Goal: Register for event/course

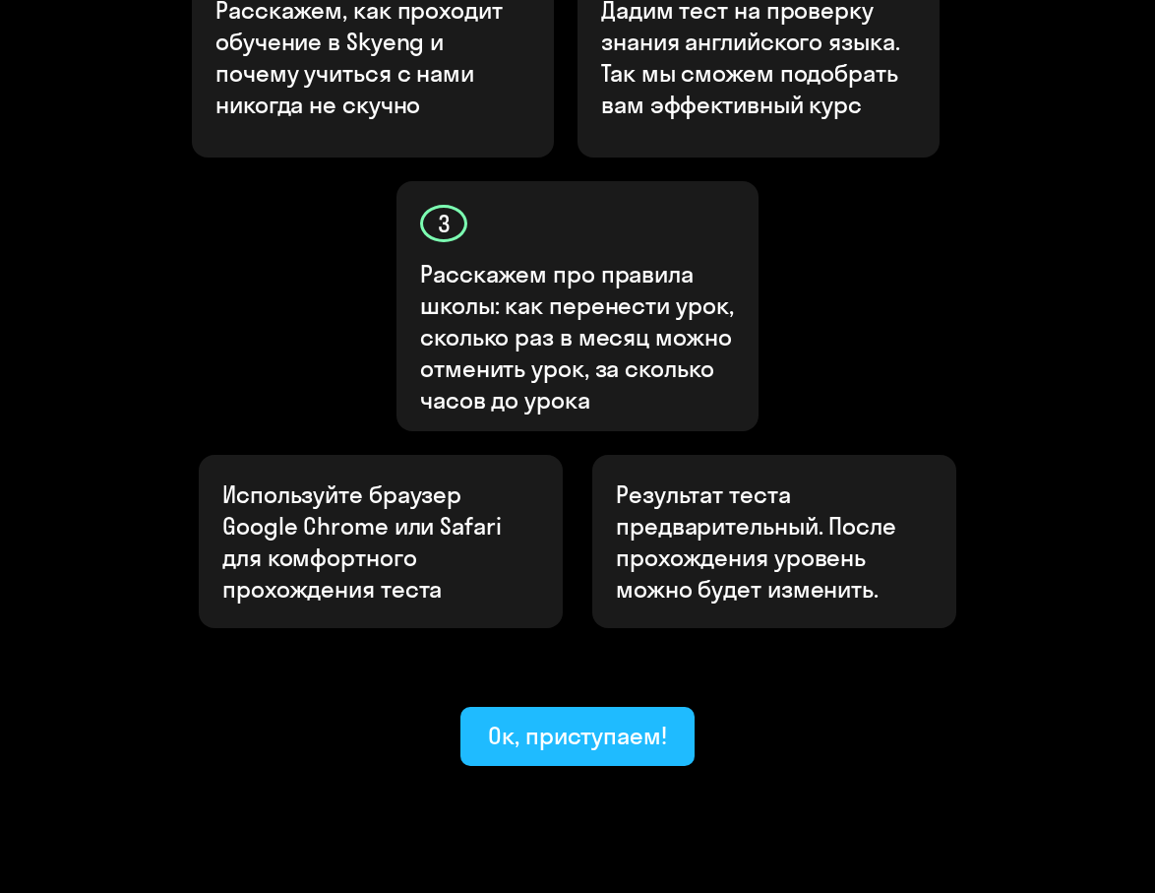
click at [651, 707] on button "Ок, приступаем!" at bounding box center [578, 736] width 234 height 59
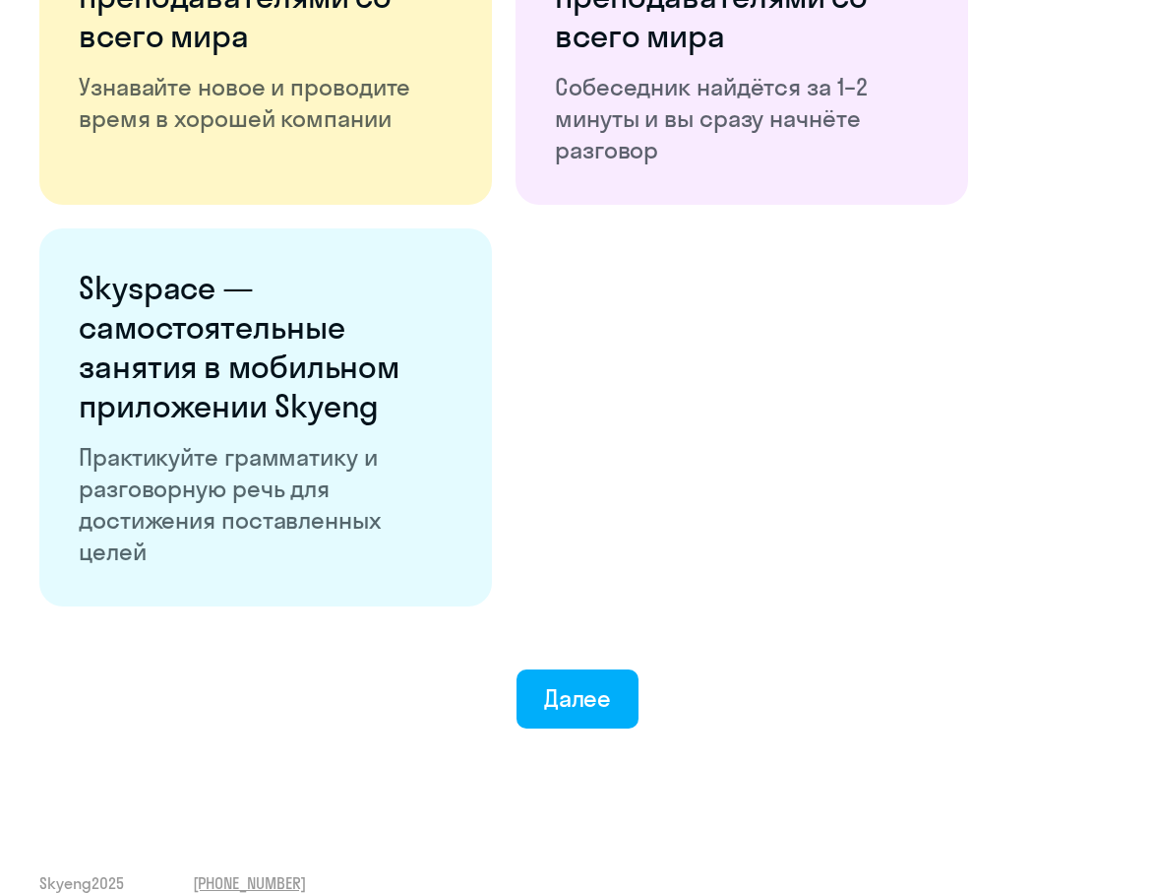
scroll to position [3459, 0]
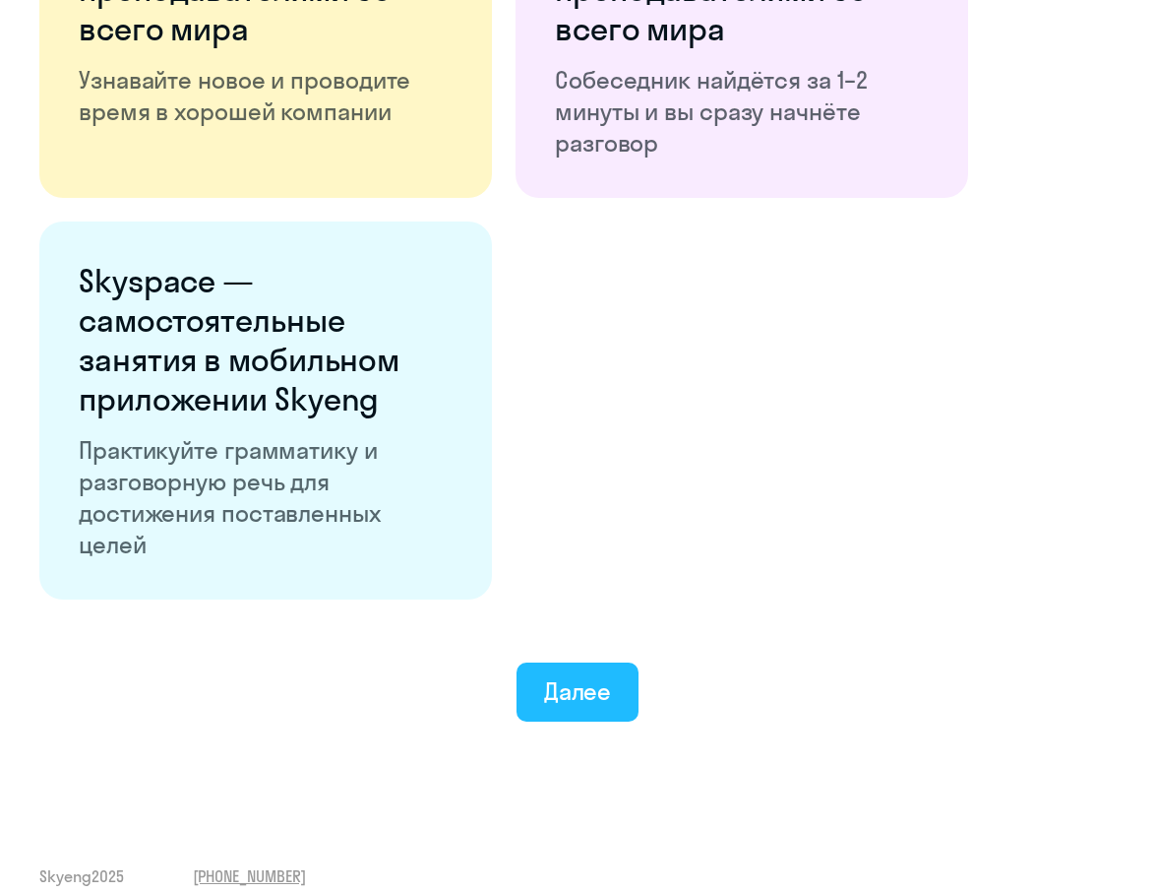
click at [570, 693] on div "Далее" at bounding box center [578, 690] width 68 height 31
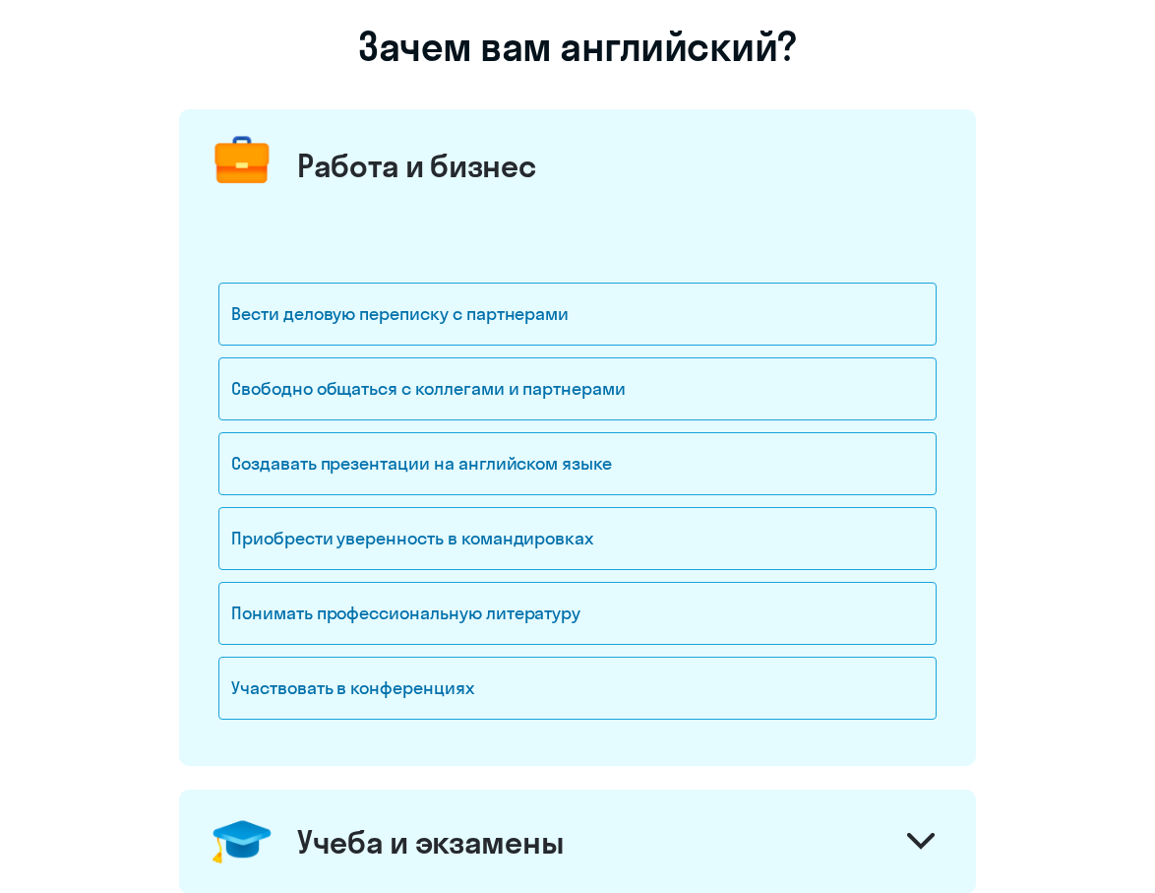
scroll to position [152, 0]
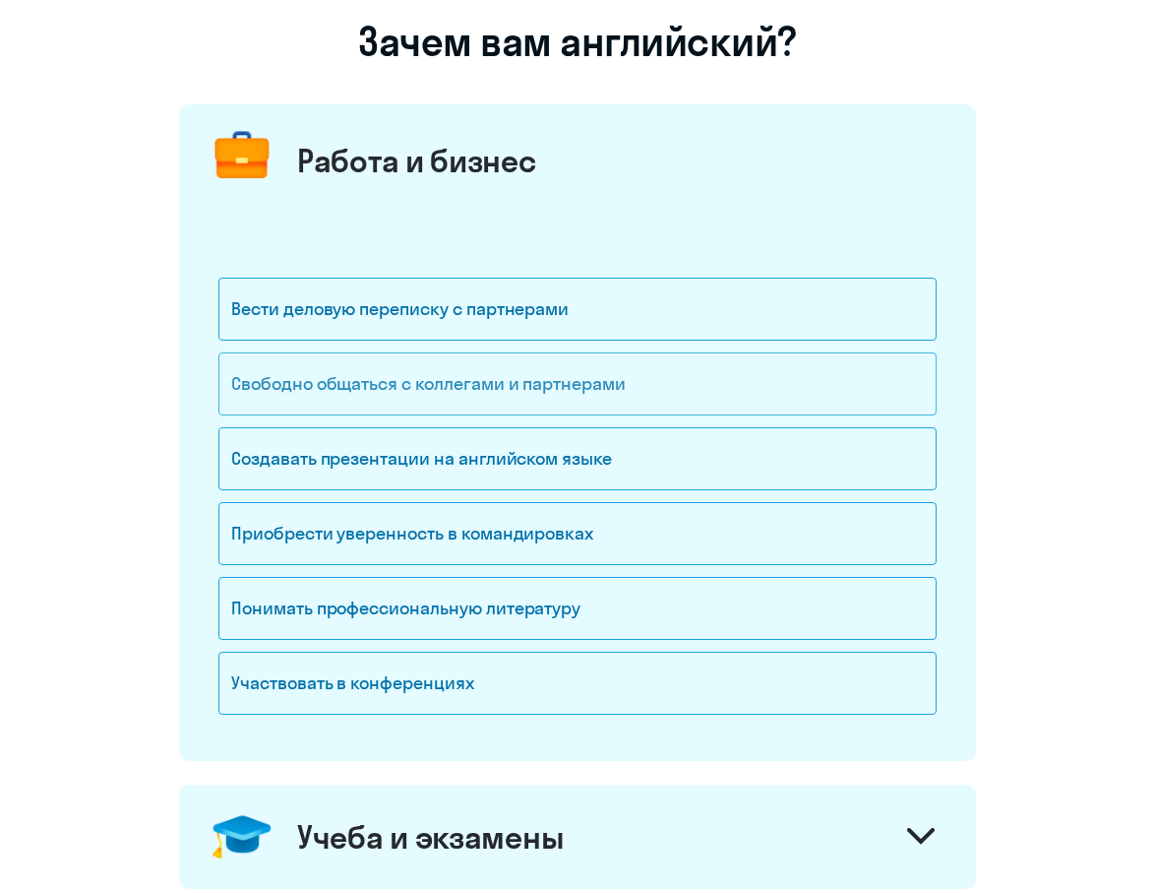
click at [510, 374] on div "Свободно общаться с коллегами и партнерами" at bounding box center [577, 383] width 718 height 63
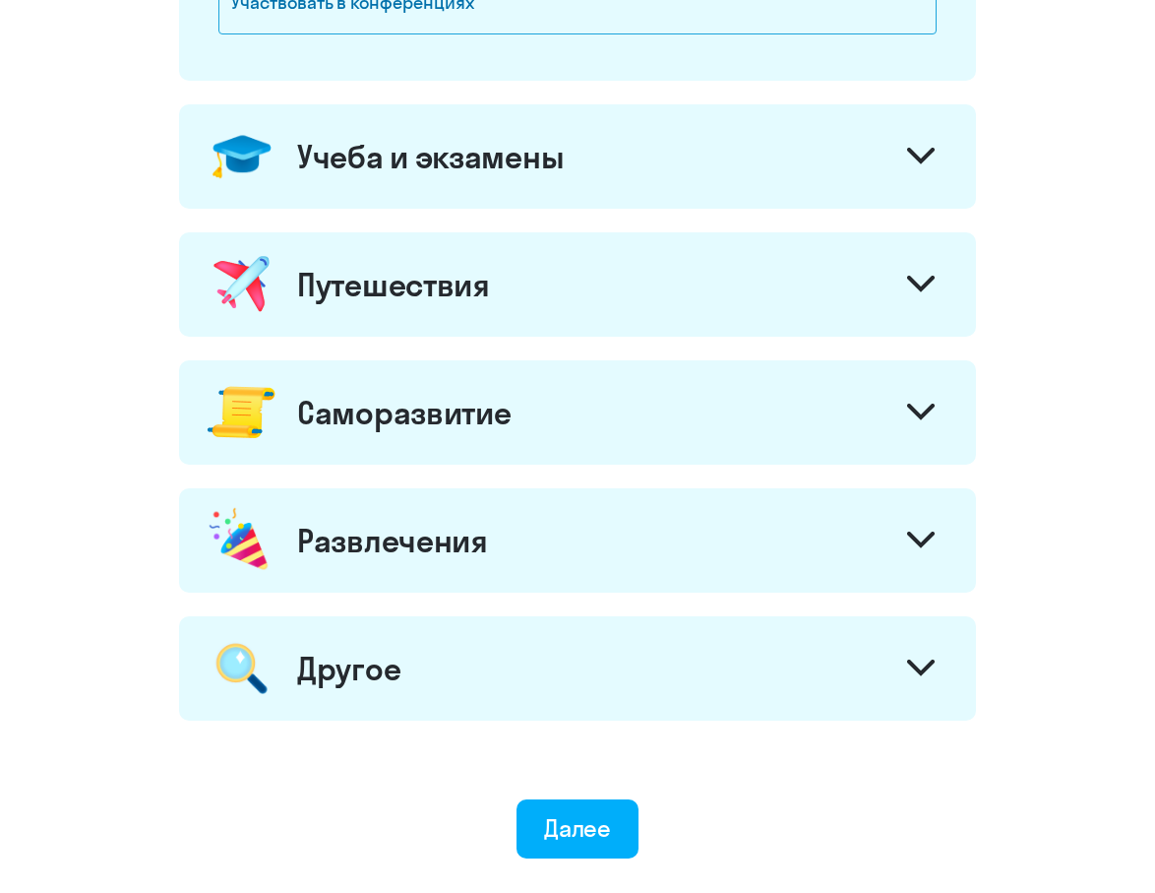
scroll to position [985, 0]
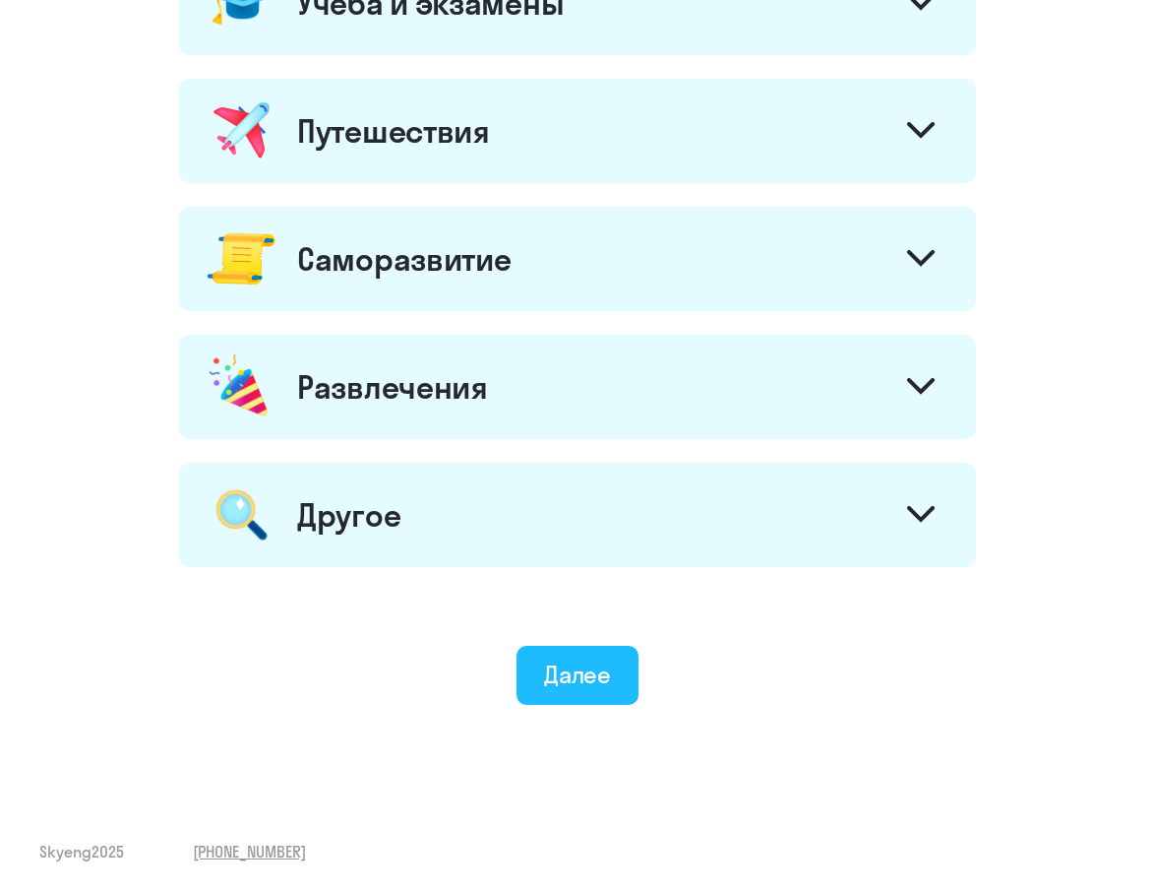
click at [585, 689] on button "Далее" at bounding box center [578, 675] width 123 height 59
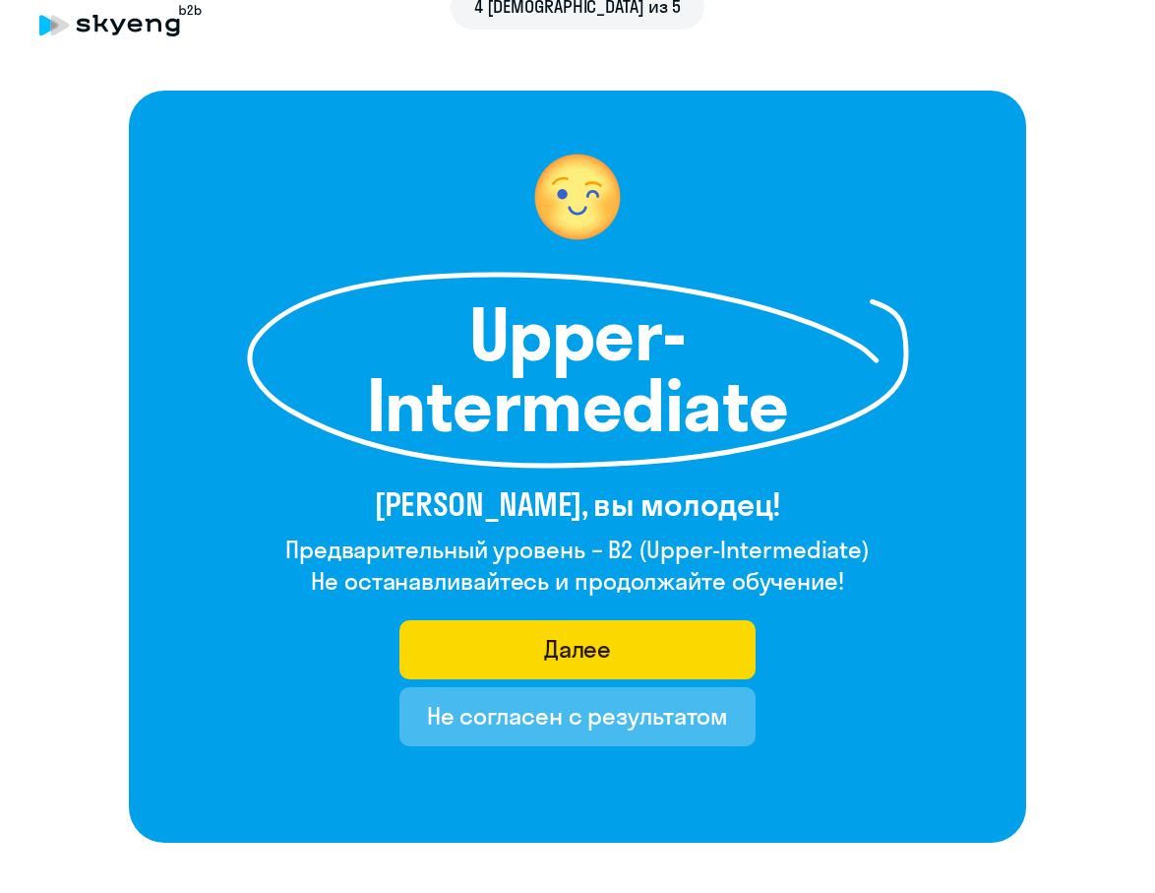
scroll to position [37, 0]
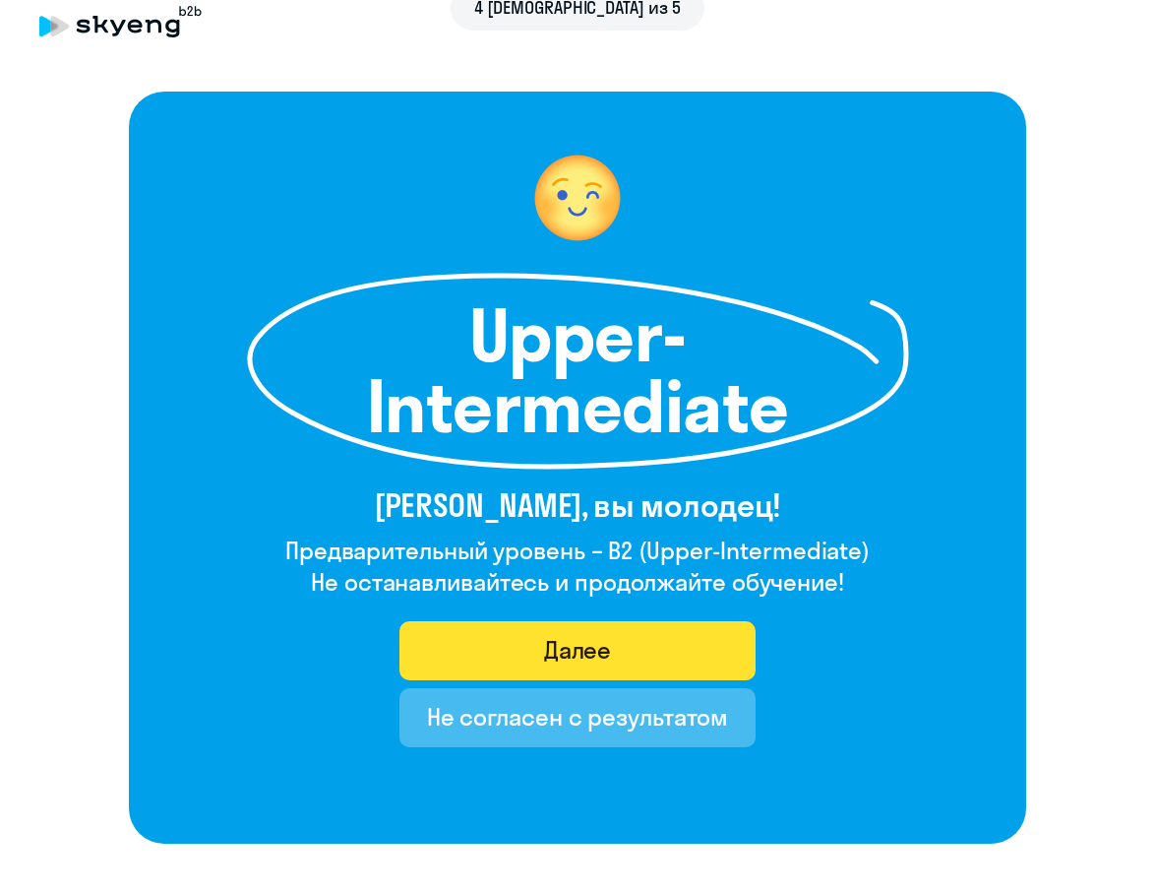
click at [638, 642] on button "Далее" at bounding box center [578, 650] width 357 height 59
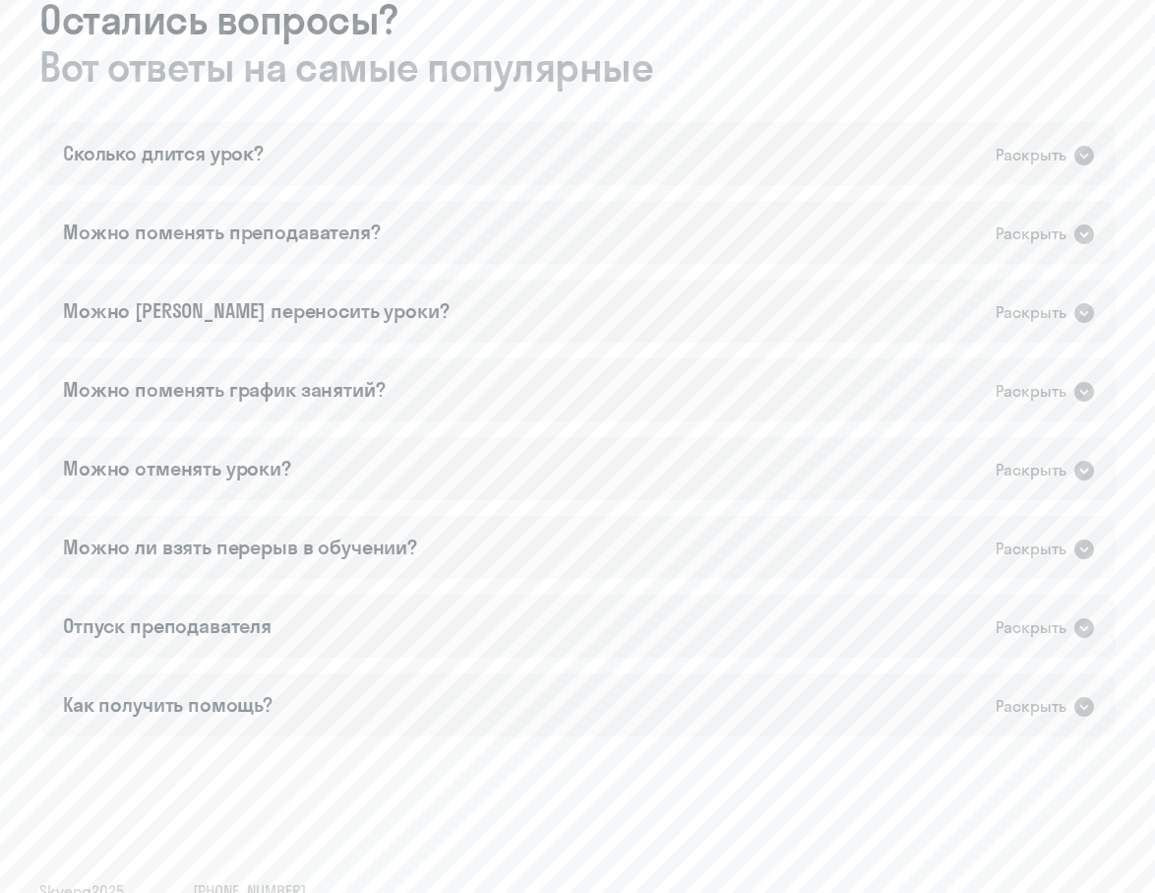
scroll to position [1700, 0]
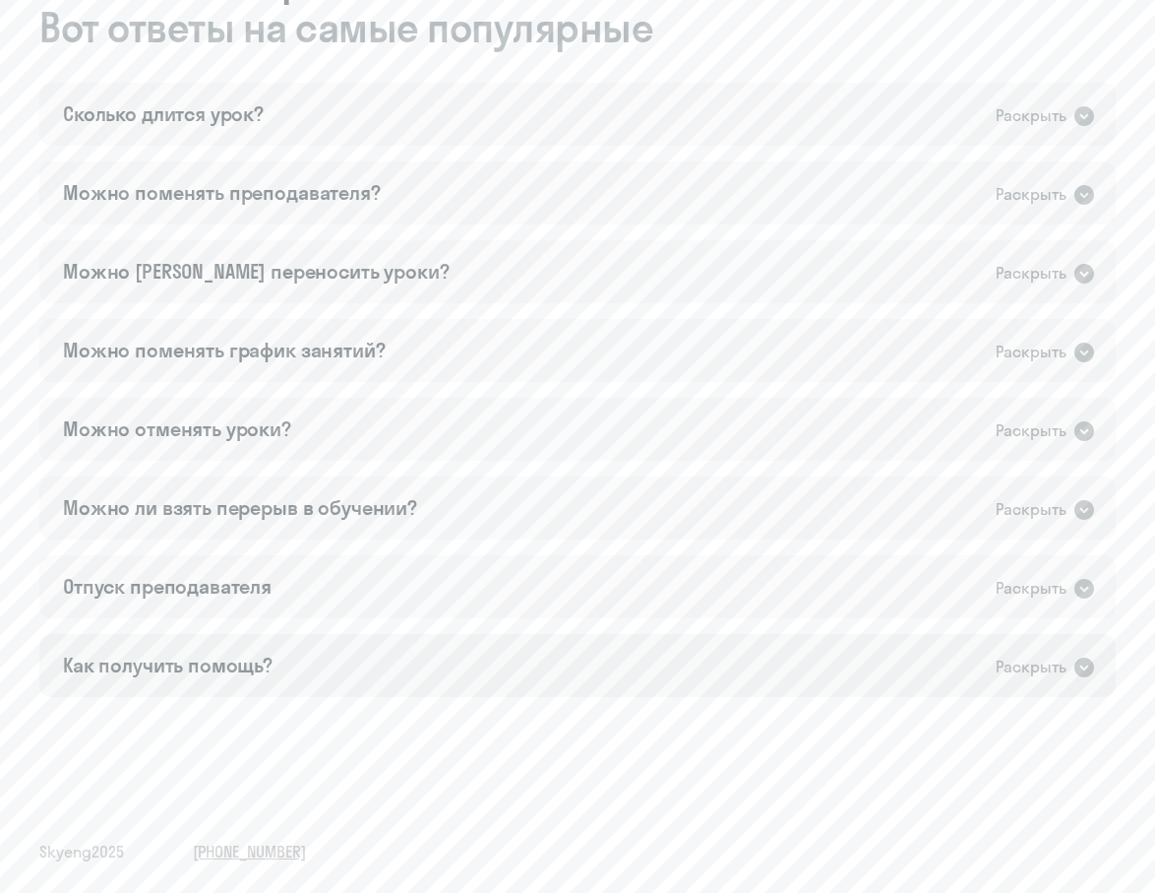
click at [440, 677] on div "Как получить помощь? Раскрыть" at bounding box center [577, 665] width 1077 height 63
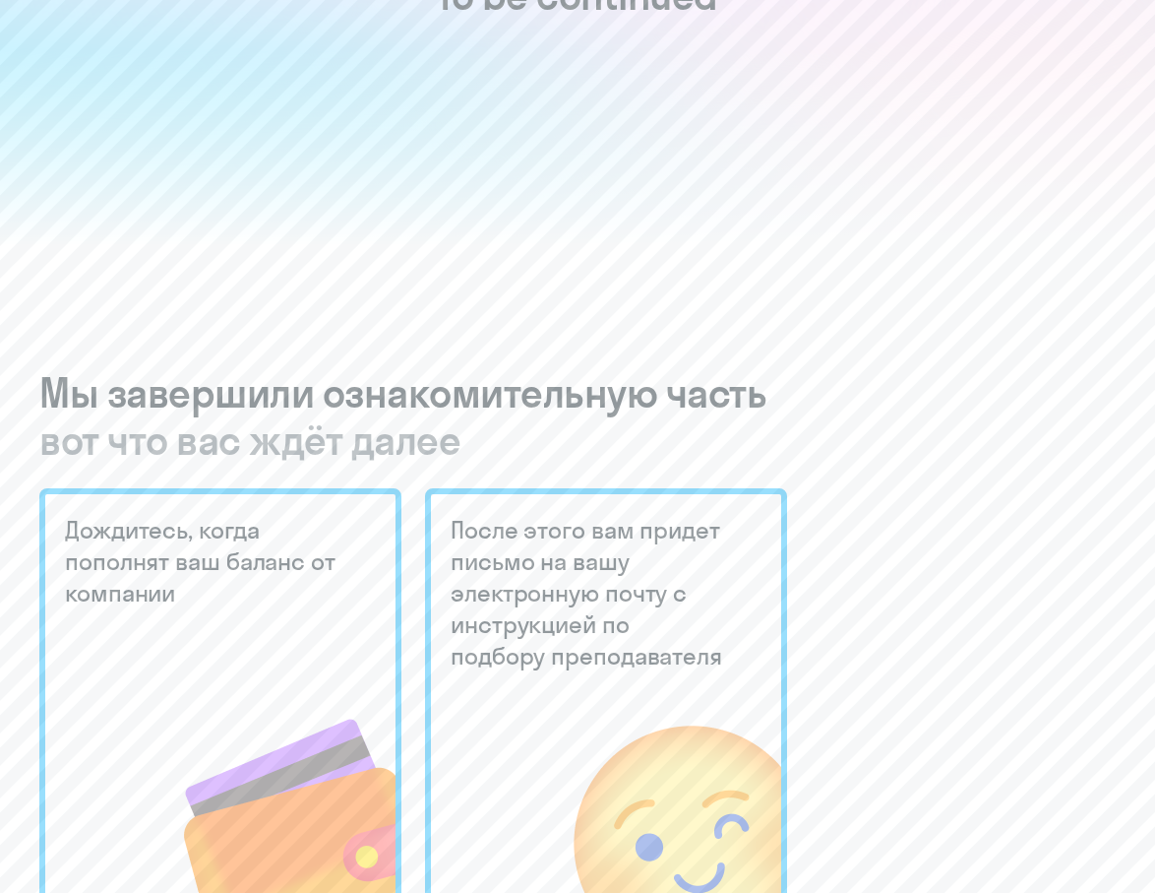
scroll to position [0, 0]
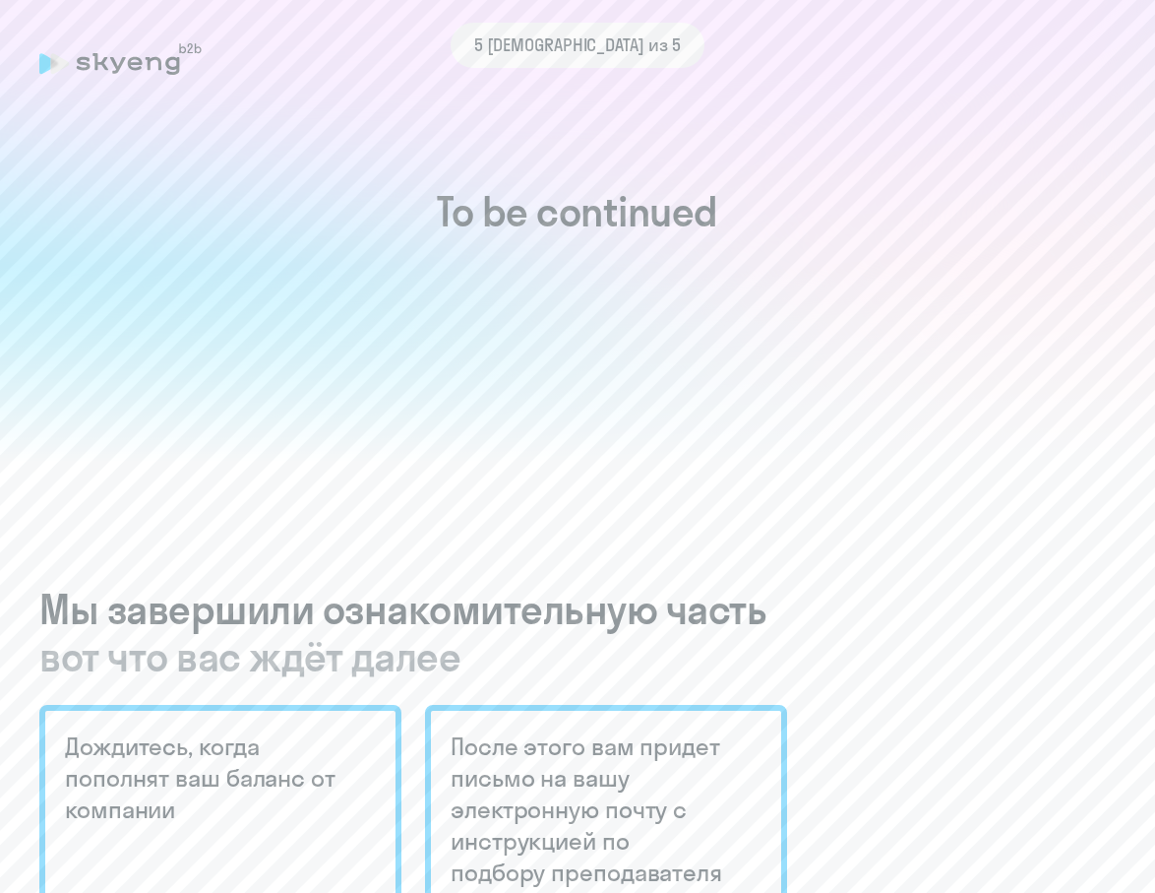
click at [563, 212] on h1 "To be continued" at bounding box center [577, 211] width 1077 height 47
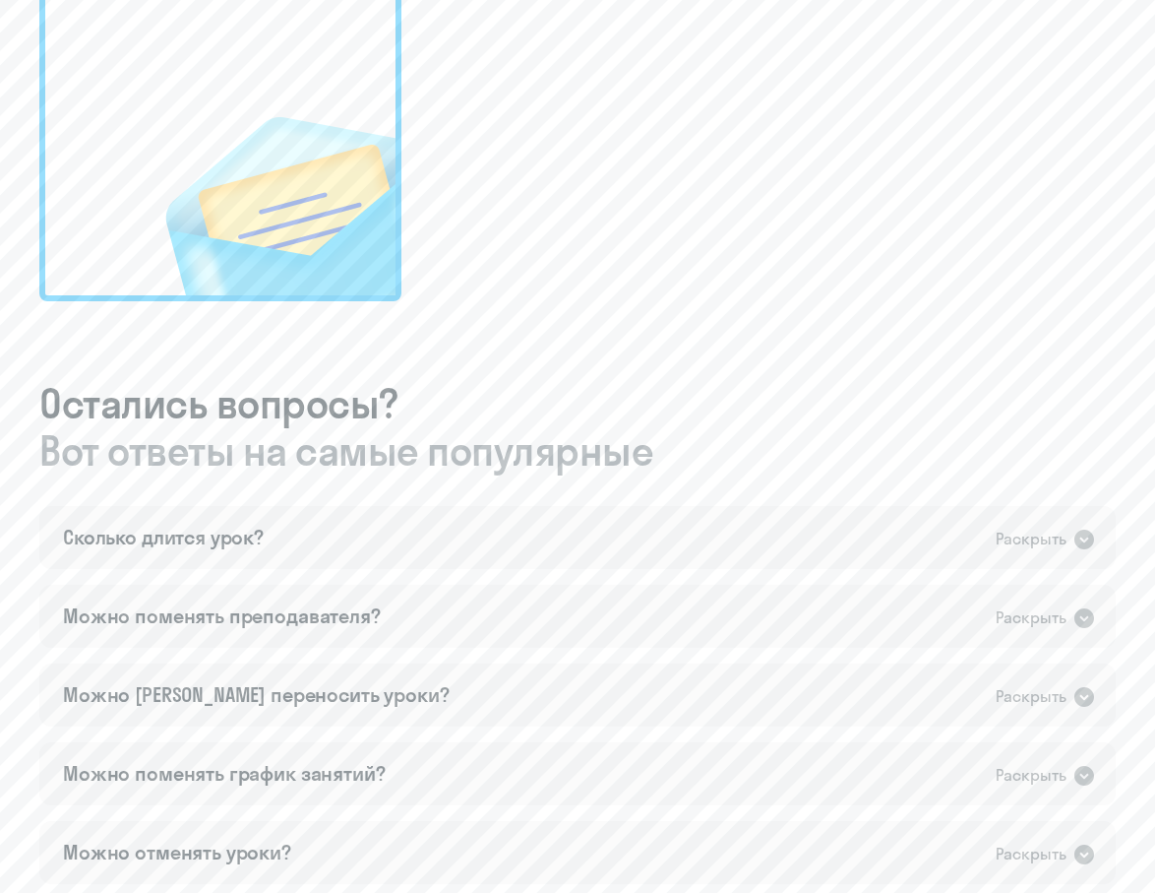
scroll to position [1741, 0]
